Goal: Task Accomplishment & Management: Manage account settings

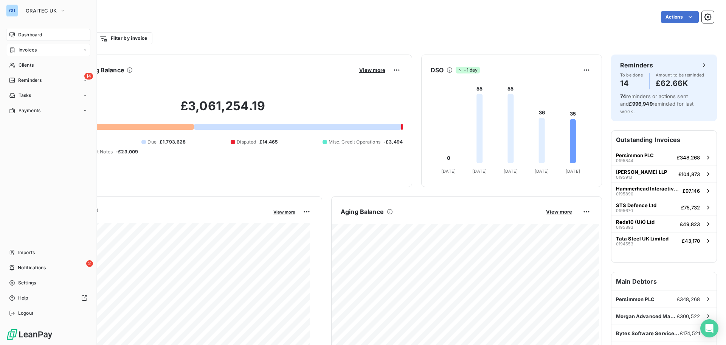
click at [26, 49] on span "Invoices" at bounding box center [28, 50] width 18 height 7
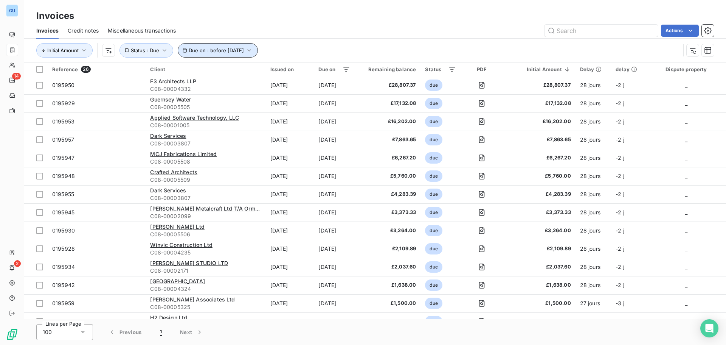
click at [258, 50] on button "Due on : before [DATE]" at bounding box center [218, 50] width 80 height 14
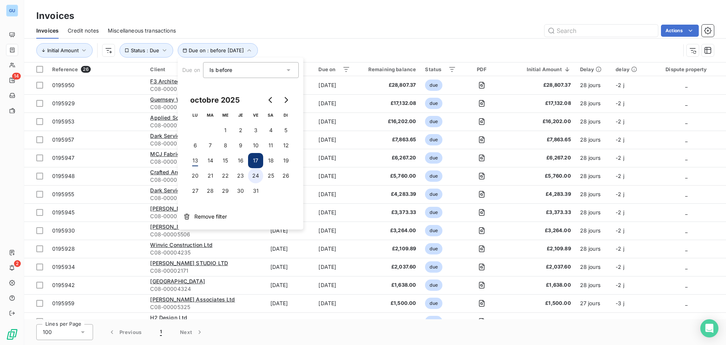
click at [253, 177] on button "24" at bounding box center [255, 175] width 15 height 15
click at [392, 31] on div "Actions" at bounding box center [449, 31] width 529 height 12
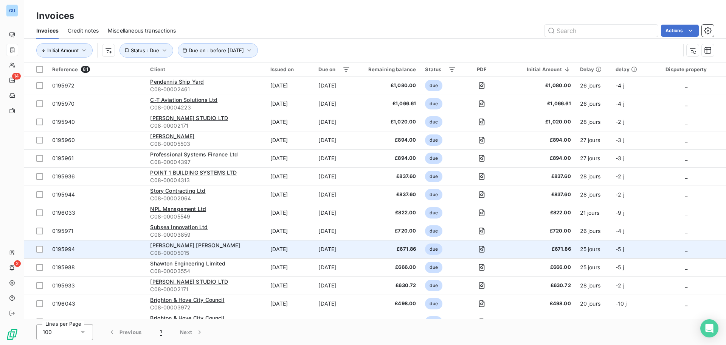
scroll to position [908, 0]
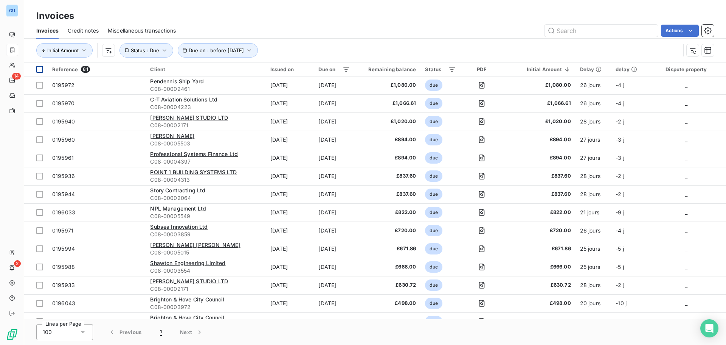
click at [46, 70] on th at bounding box center [35, 69] width 23 height 14
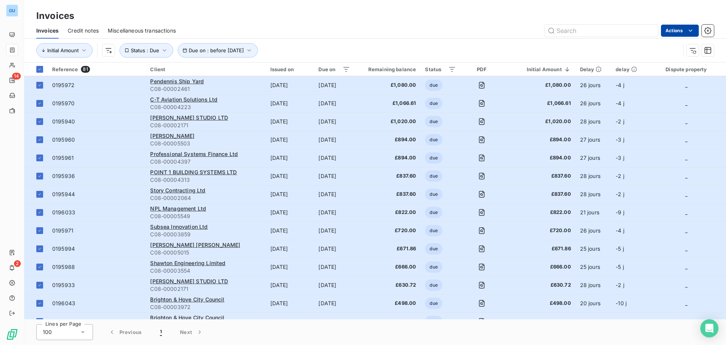
click at [686, 34] on html "GU 14 2 Invoices Invoices Credit notes Miscellaneous transactions Actions Initi…" at bounding box center [363, 172] width 726 height 345
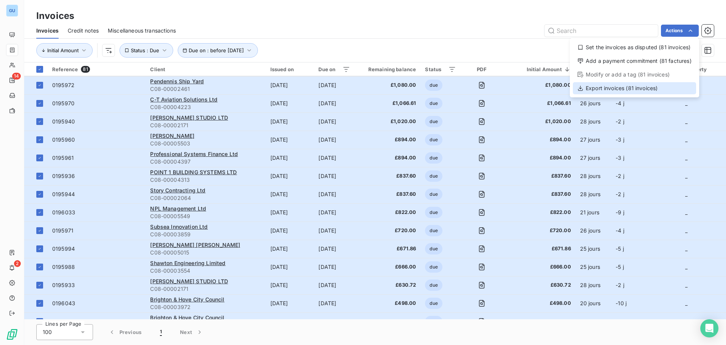
click at [608, 89] on div "Export invoices (81 invoices)" at bounding box center [634, 88] width 123 height 12
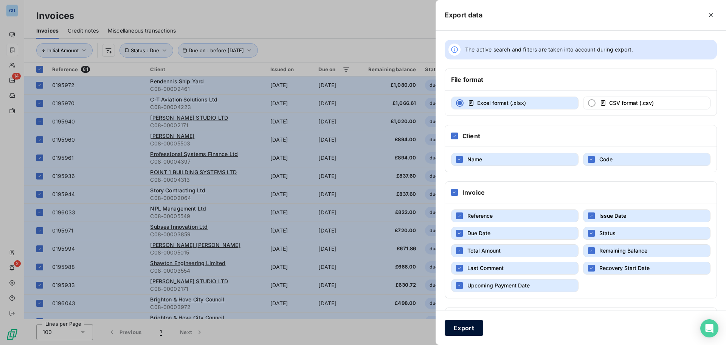
click at [462, 329] on button "Export" at bounding box center [464, 328] width 39 height 16
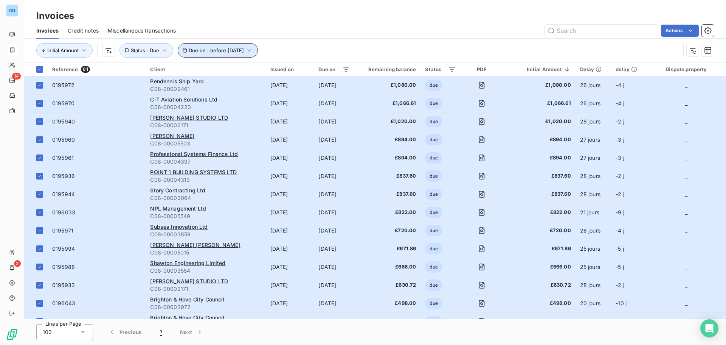
click at [253, 47] on icon "button" at bounding box center [250, 51] width 8 height 8
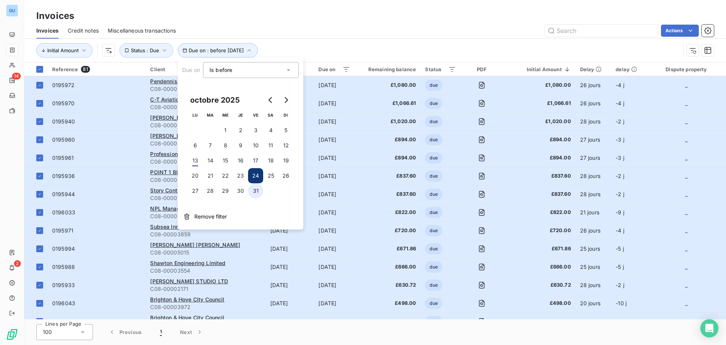
click at [256, 188] on button "31" at bounding box center [255, 190] width 15 height 15
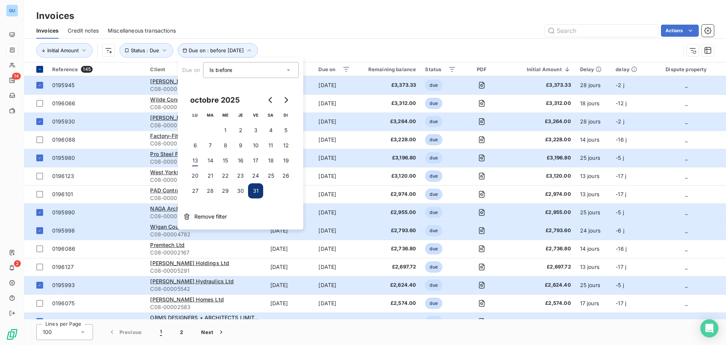
click at [44, 69] on th at bounding box center [35, 69] width 23 height 14
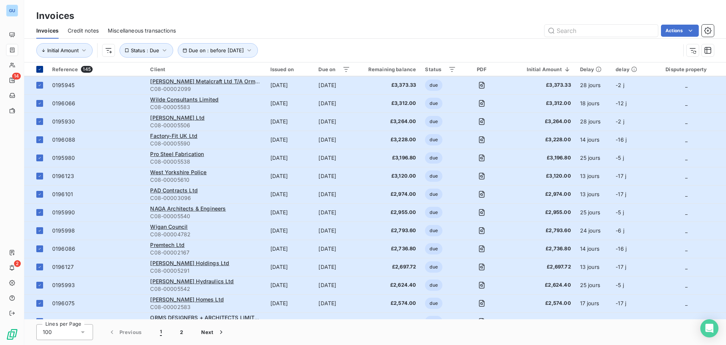
click at [43, 69] on div at bounding box center [39, 69] width 7 height 7
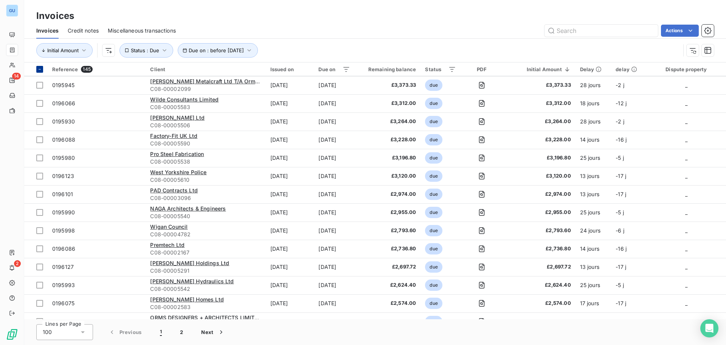
click at [43, 69] on div at bounding box center [39, 69] width 7 height 7
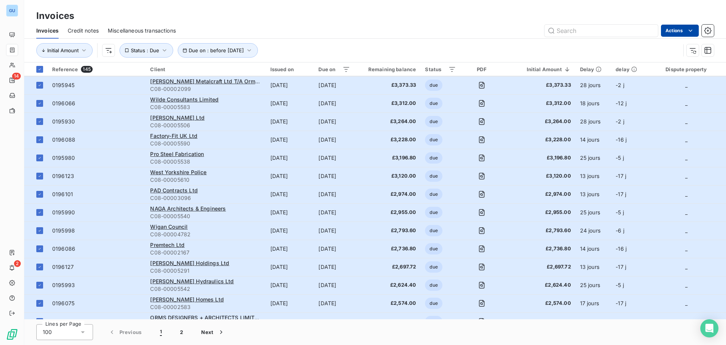
click at [682, 33] on html "GU 14 2 Invoices Invoices Credit notes Miscellaneous transactions Actions Initi…" at bounding box center [363, 172] width 726 height 345
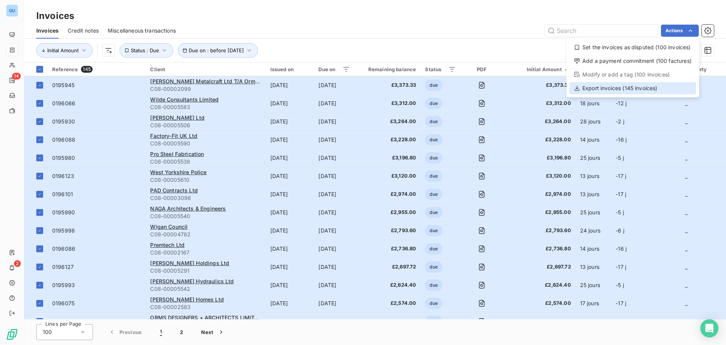
click at [580, 88] on icon at bounding box center [577, 88] width 6 height 6
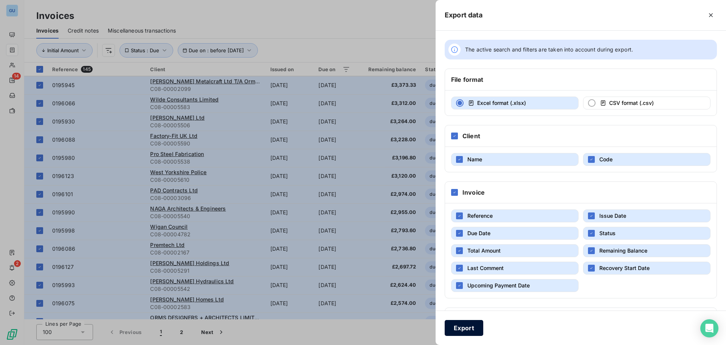
click at [457, 324] on button "Export" at bounding box center [464, 328] width 39 height 16
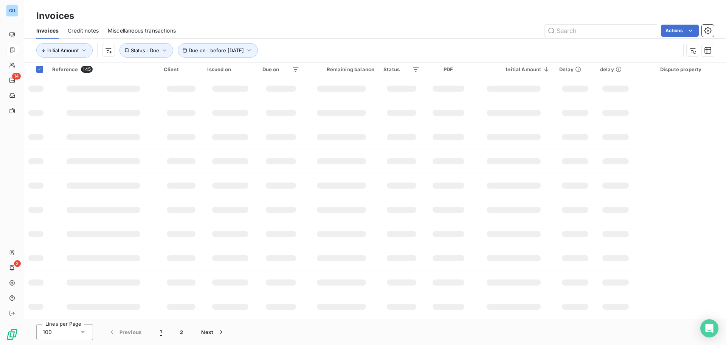
scroll to position [121, 0]
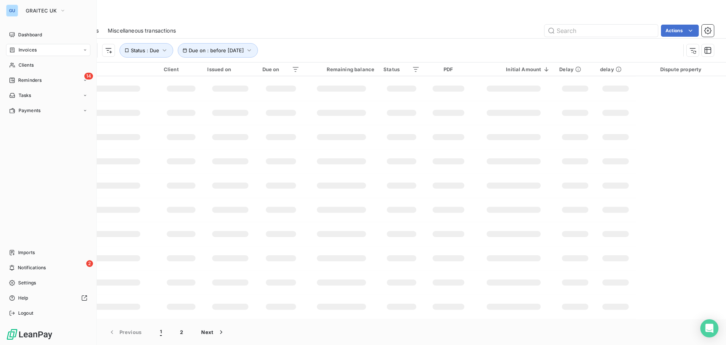
click at [28, 58] on nav "Dashboard Invoices Clients 14 Reminders Tasks Payments" at bounding box center [48, 73] width 84 height 88
click at [28, 63] on span "Clients" at bounding box center [26, 65] width 15 height 7
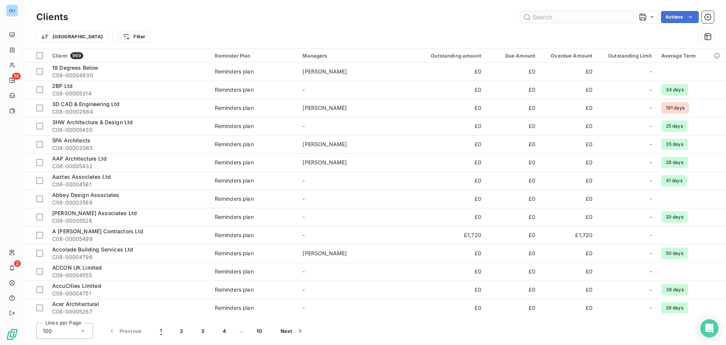
click at [559, 20] on input "text" at bounding box center [577, 17] width 113 height 12
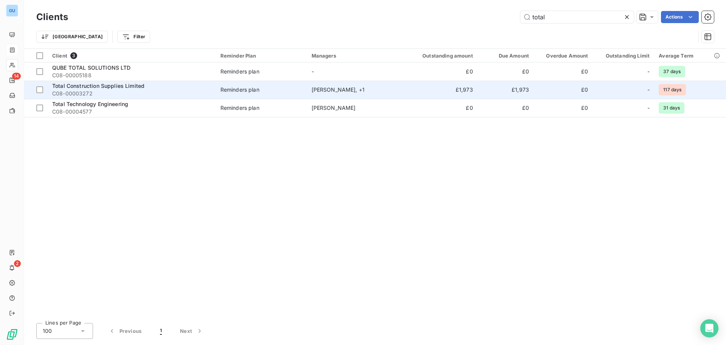
type input "total"
click at [120, 92] on span "C08-00003272" at bounding box center [131, 94] width 159 height 8
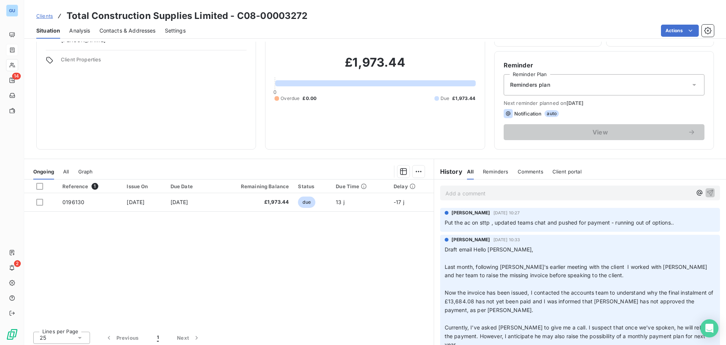
scroll to position [51, 0]
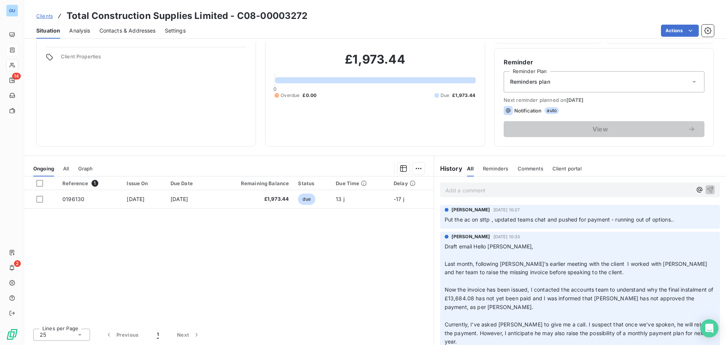
click at [67, 167] on span "All" at bounding box center [66, 168] width 6 height 6
